Goal: Task Accomplishment & Management: Manage account settings

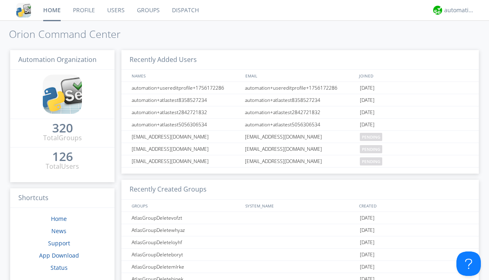
click at [147, 10] on link "Groups" at bounding box center [148, 10] width 35 height 20
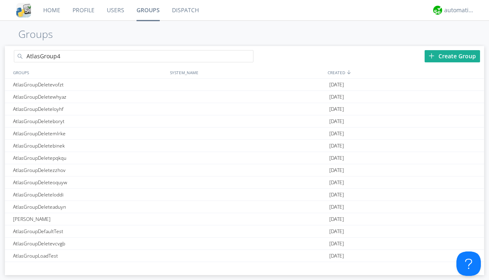
type input "AtlasGroup4"
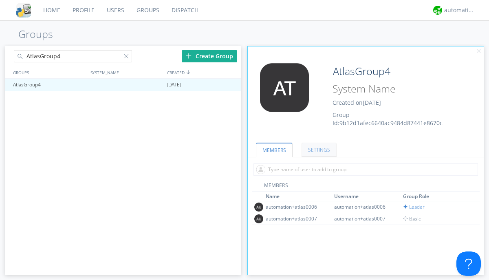
click at [318, 149] on link "SETTINGS" at bounding box center [318, 150] width 35 height 14
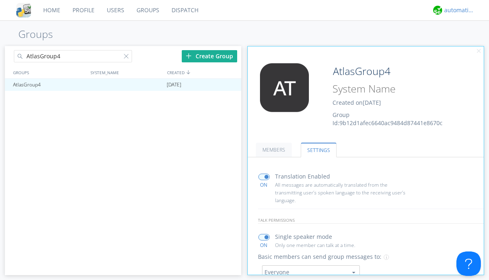
click at [457, 10] on div "automation+atlas" at bounding box center [459, 10] width 31 height 8
